Goal: Task Accomplishment & Management: Manage account settings

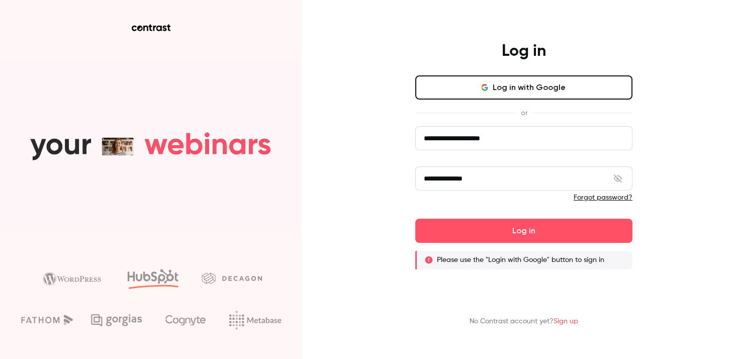
click at [527, 92] on button "Log in with Google" at bounding box center [523, 87] width 217 height 24
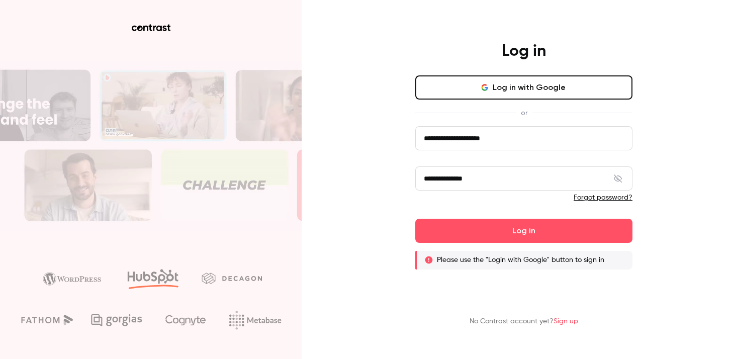
click at [469, 141] on input "**********" at bounding box center [523, 138] width 217 height 24
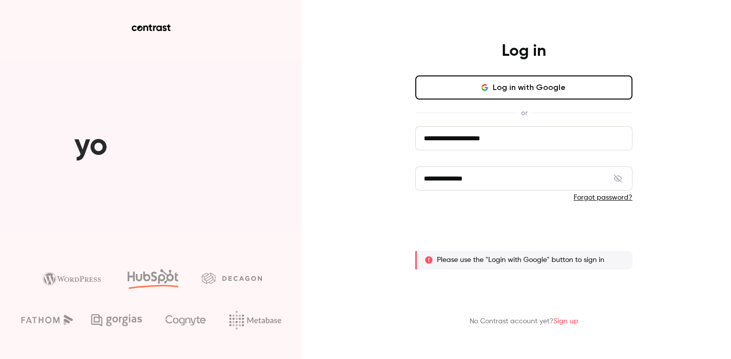
click at [536, 236] on button "Log in" at bounding box center [523, 231] width 217 height 24
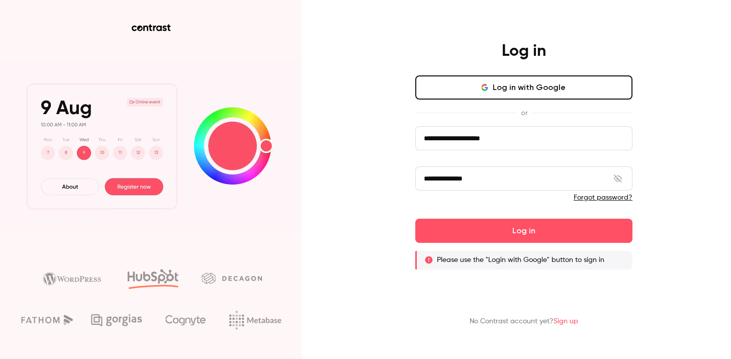
click at [540, 52] on h4 "Log in" at bounding box center [523, 51] width 44 height 20
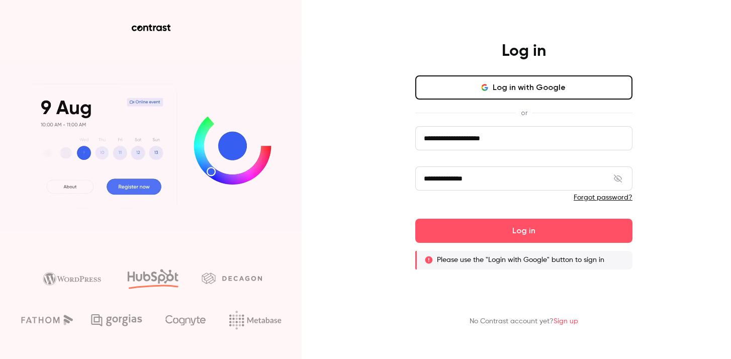
click at [537, 80] on button "Log in with Google" at bounding box center [523, 87] width 217 height 24
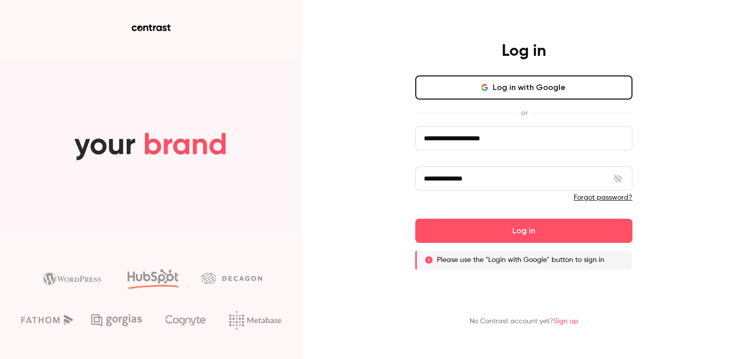
click at [547, 93] on button "Log in with Google" at bounding box center [523, 87] width 217 height 24
